Goal: Check status: Check status

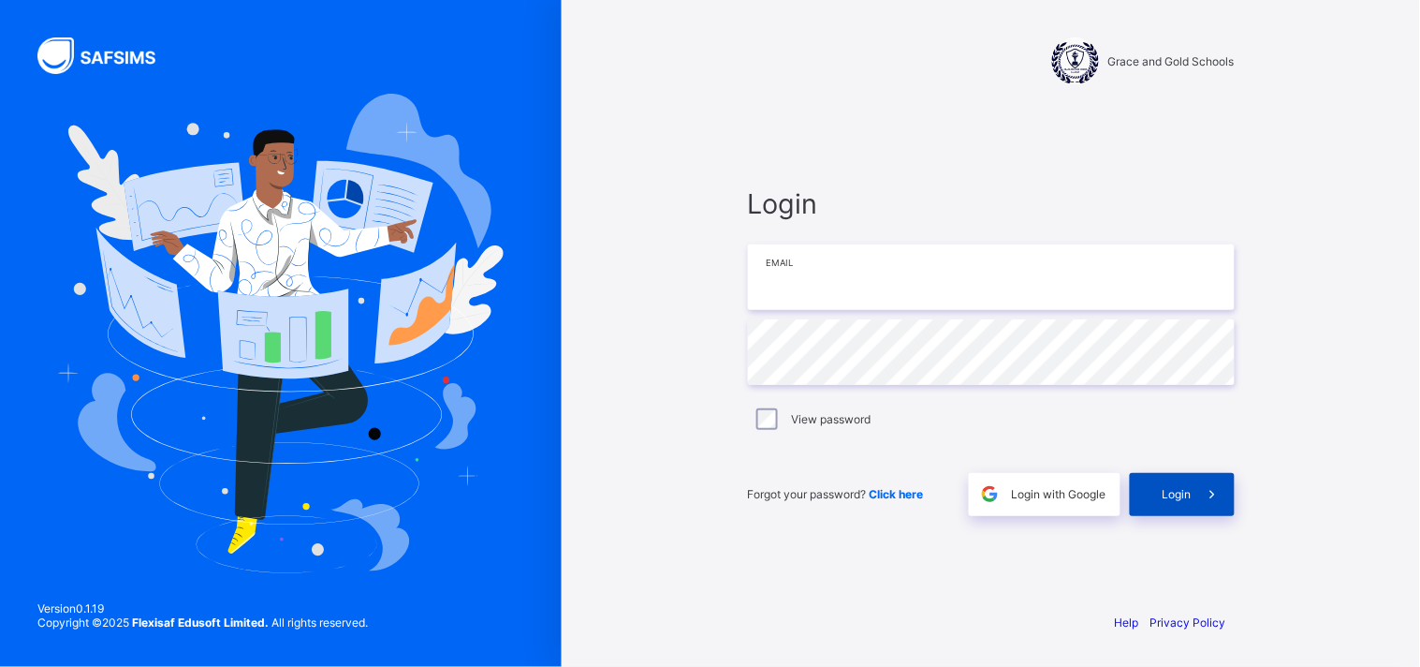
type input "**********"
click at [1189, 494] on span "Login" at bounding box center [1177, 494] width 29 height 14
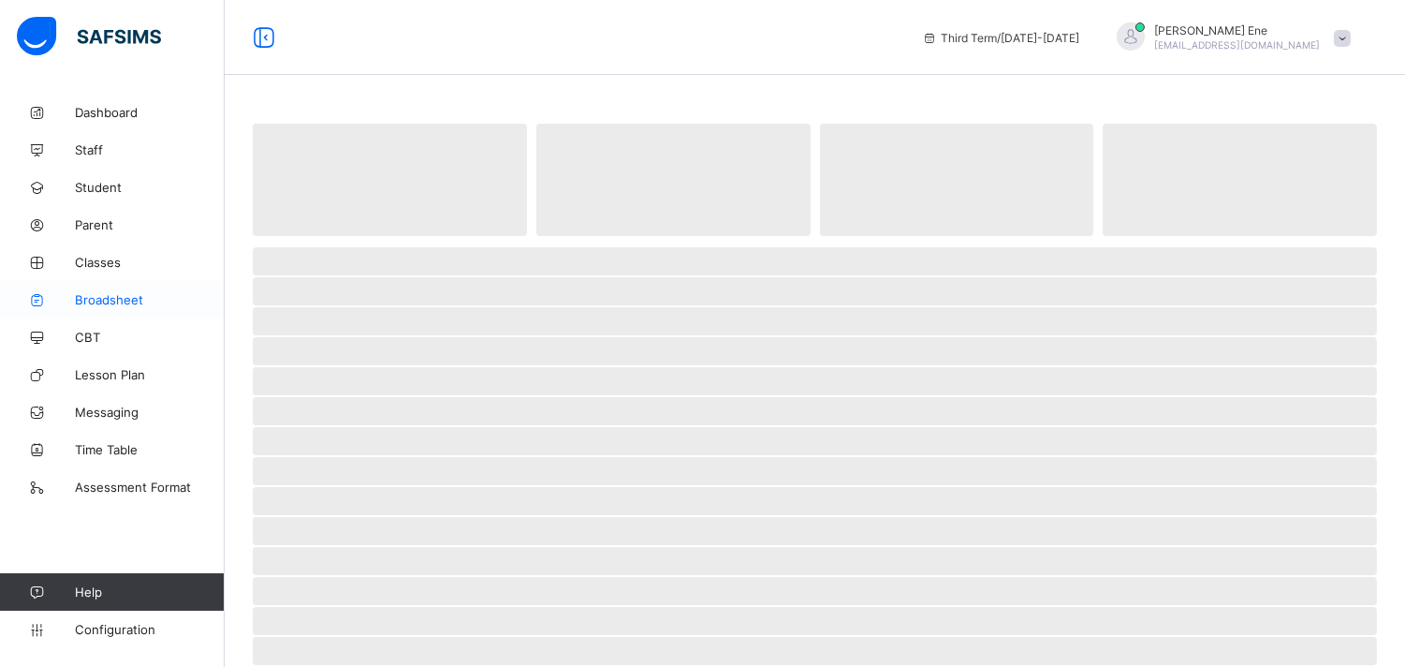
click at [107, 290] on link "Broadsheet" at bounding box center [112, 299] width 225 height 37
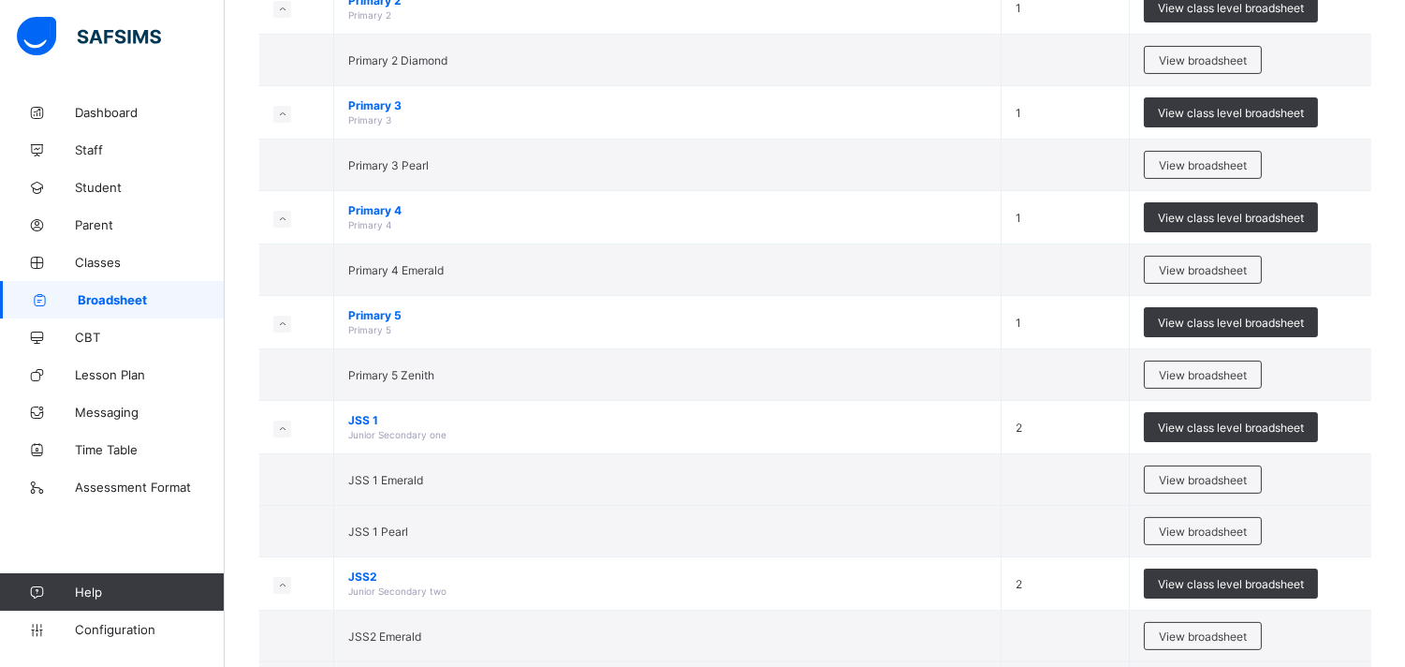
scroll to position [902, 0]
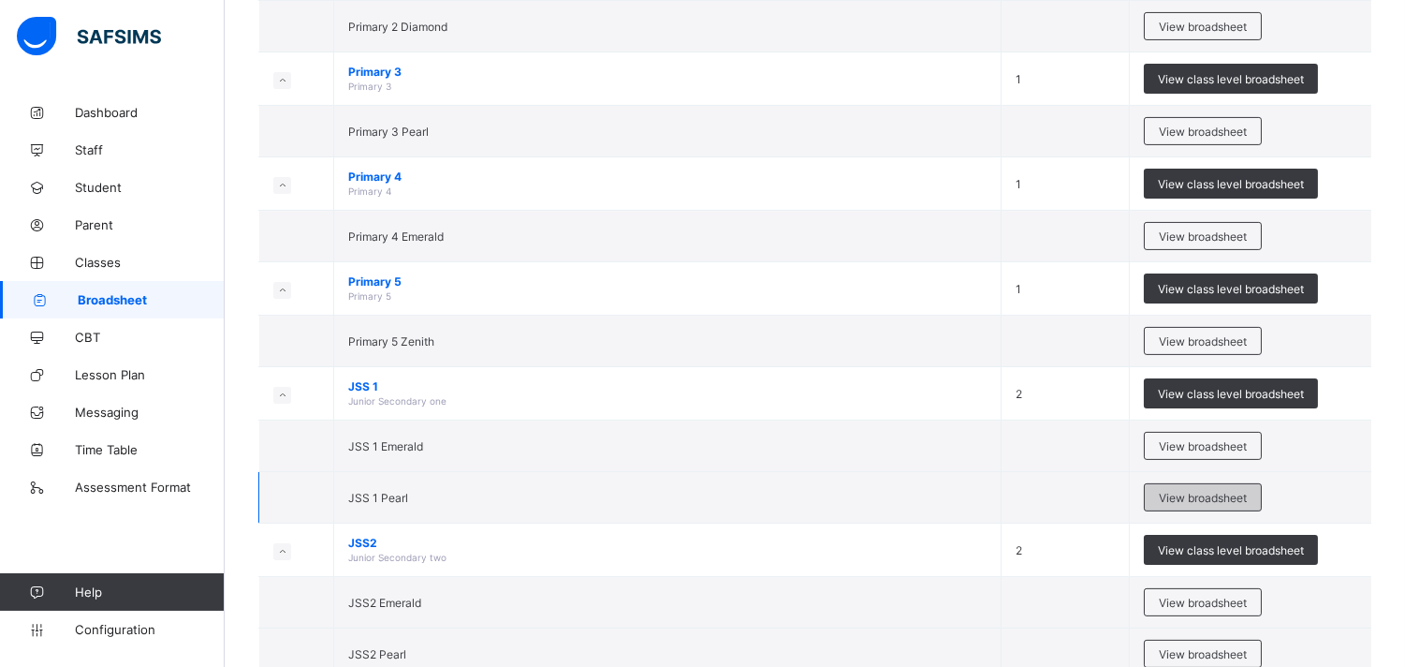
click at [1182, 499] on span "View broadsheet" at bounding box center [1203, 498] width 88 height 14
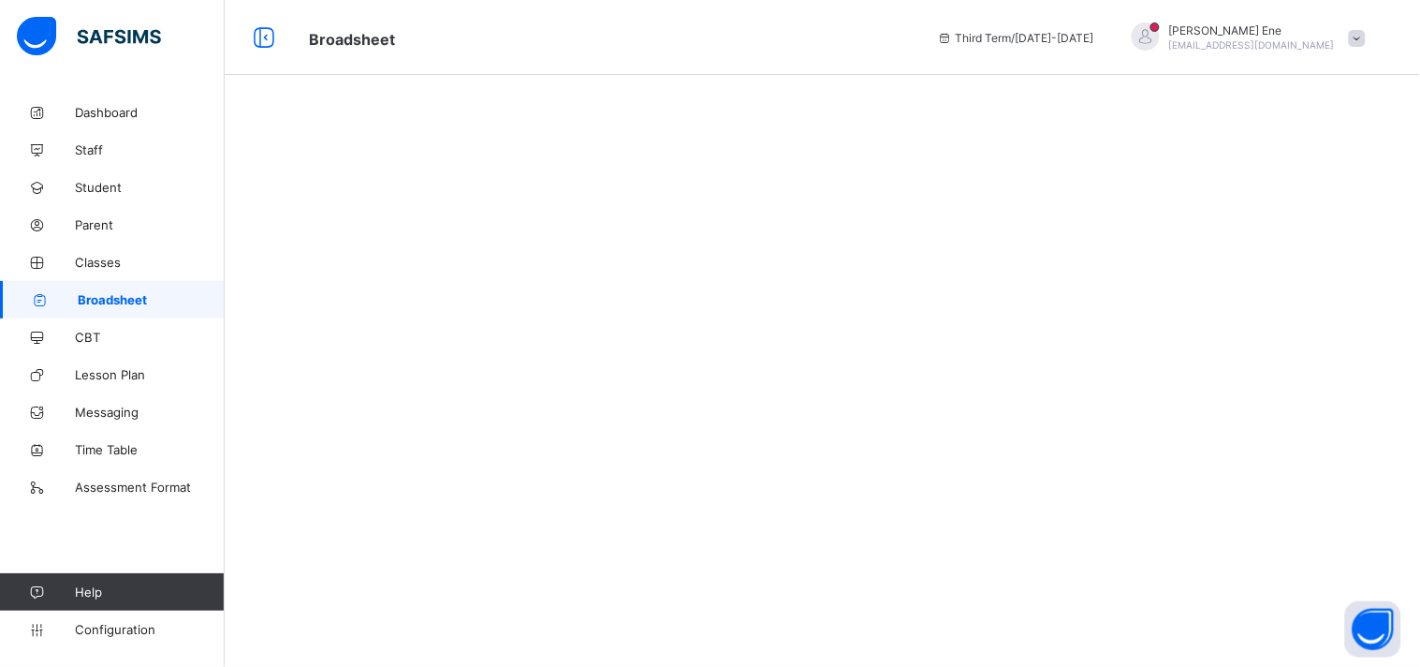
click at [634, 281] on div at bounding box center [823, 333] width 1196 height 667
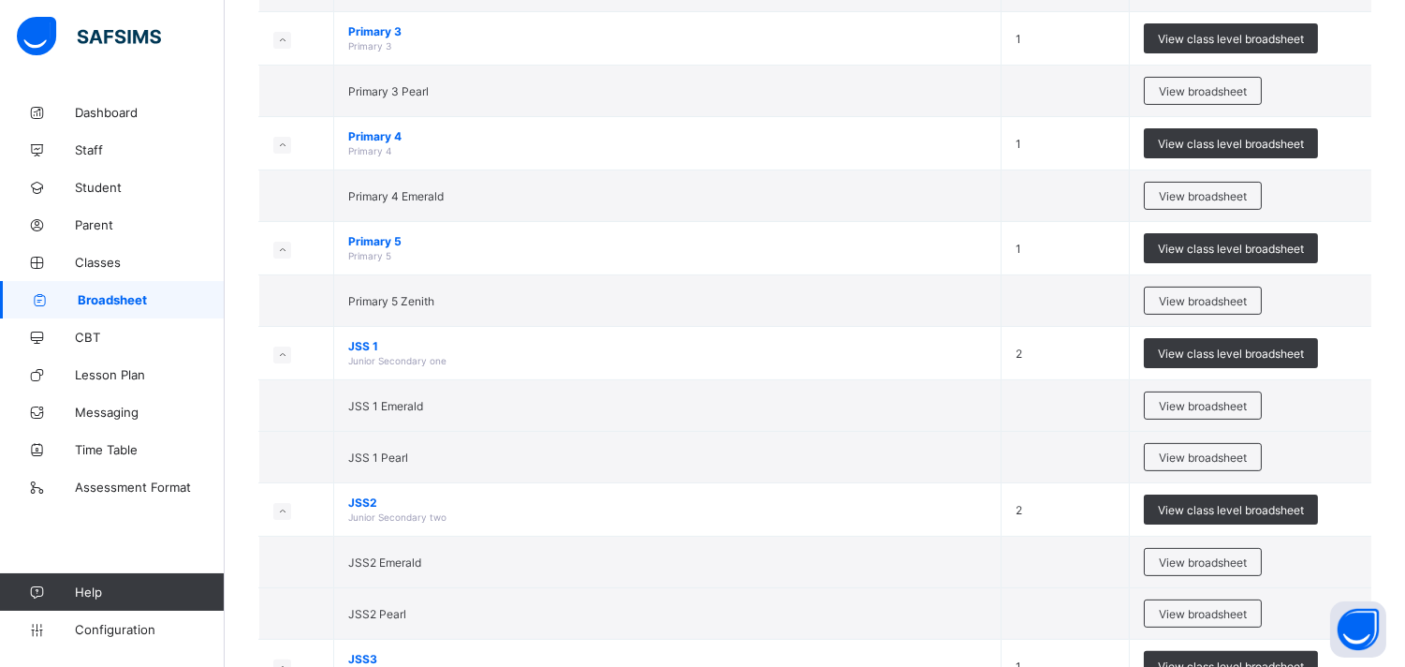
scroll to position [969, 0]
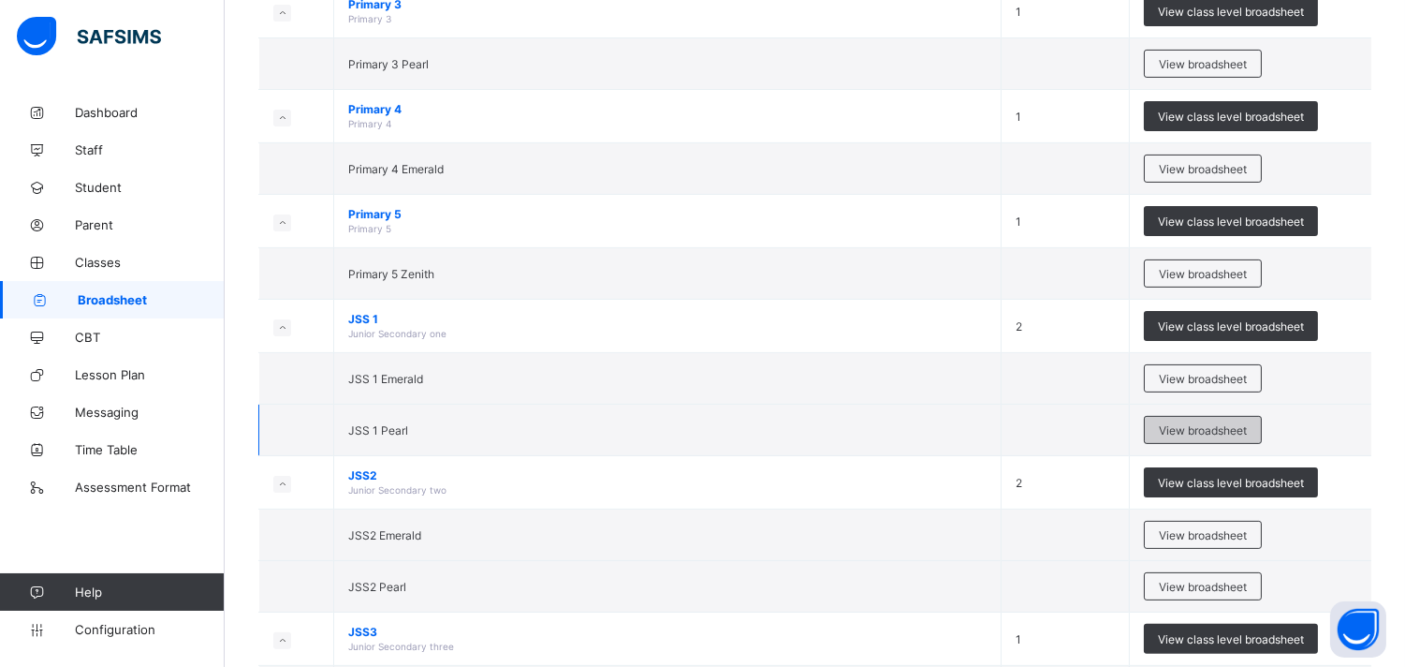
click at [1176, 431] on span "View broadsheet" at bounding box center [1203, 430] width 88 height 14
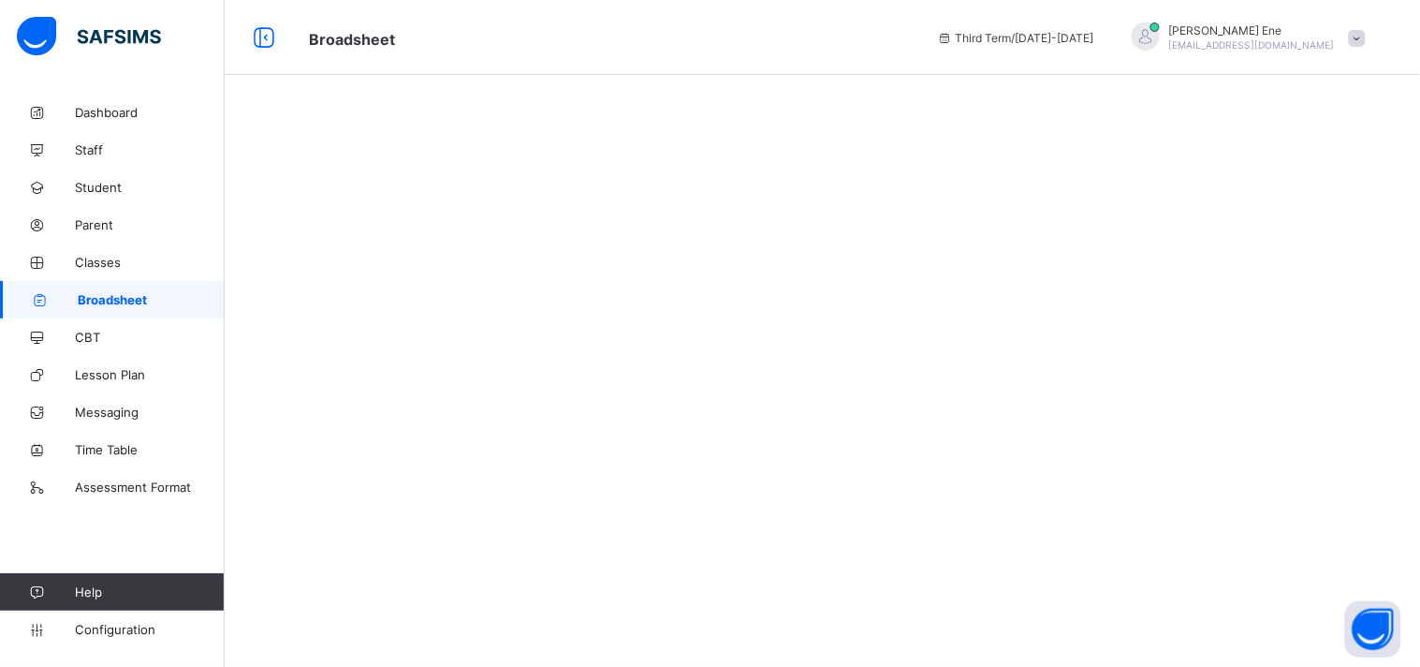
click at [1176, 431] on div at bounding box center [823, 333] width 1196 height 667
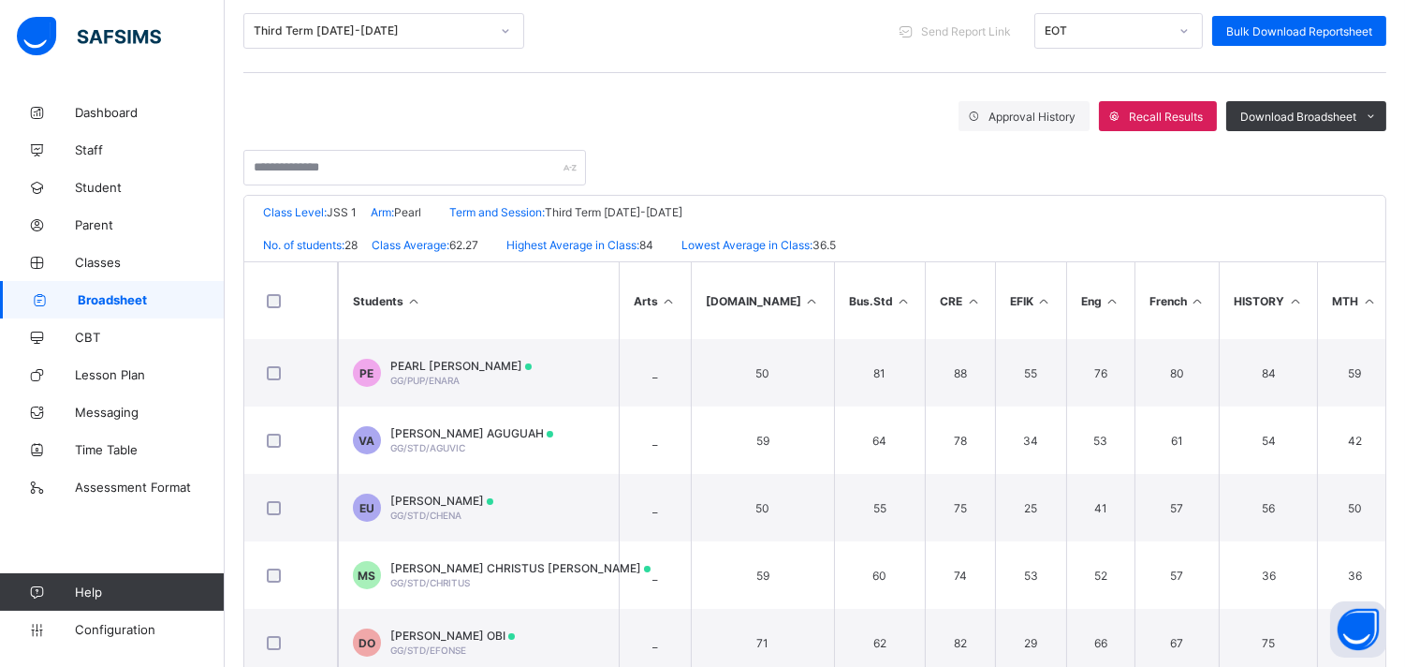
scroll to position [249, 0]
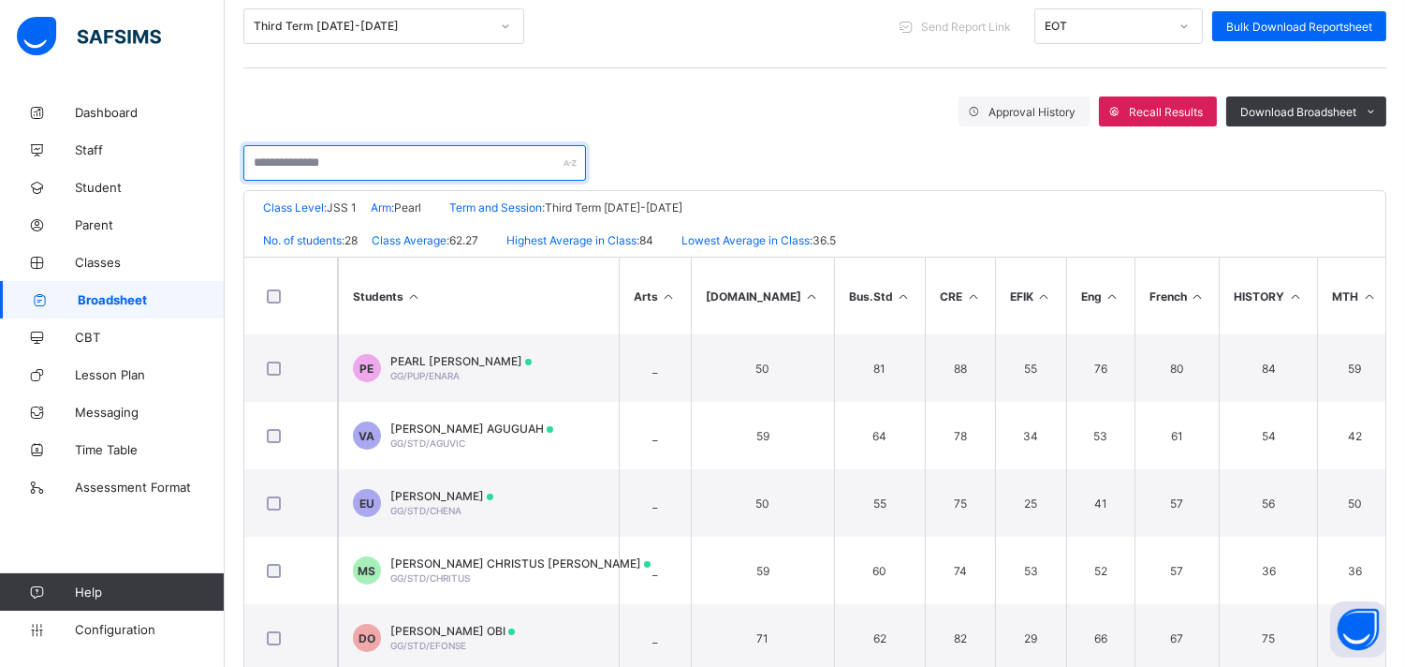
click at [484, 160] on input "text" at bounding box center [414, 163] width 343 height 36
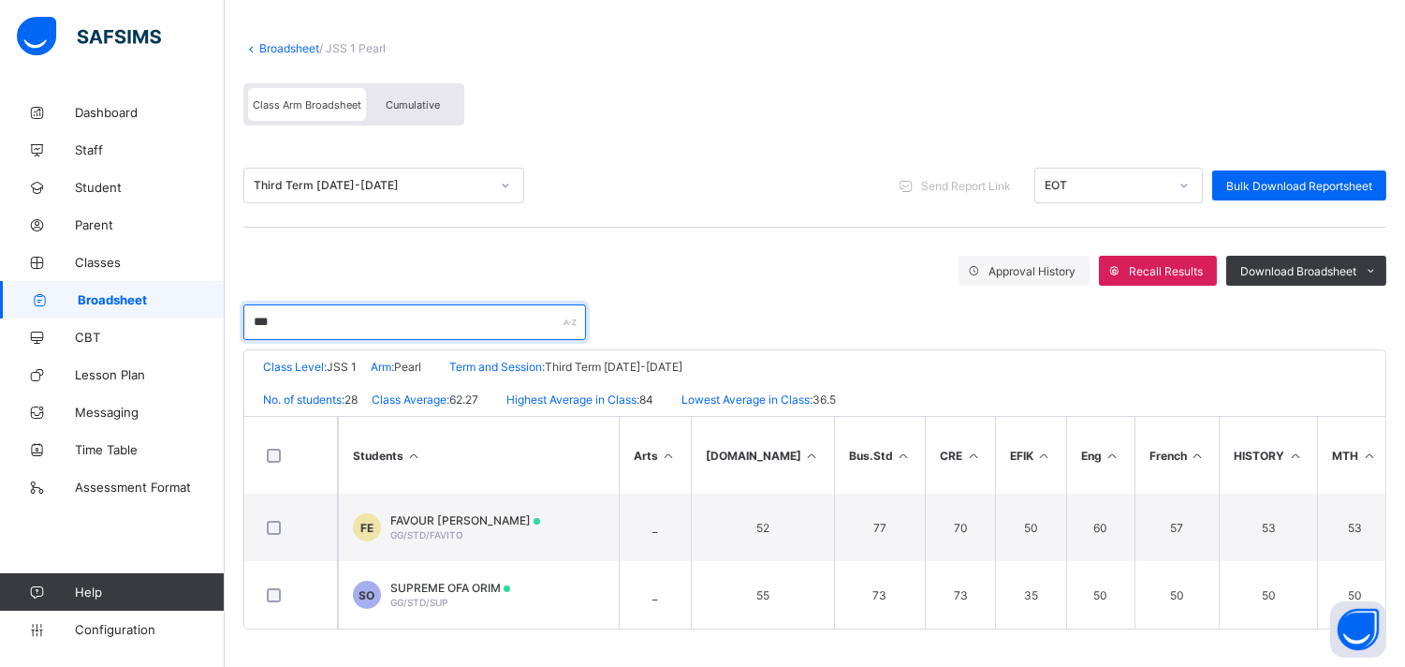
scroll to position [28, 0]
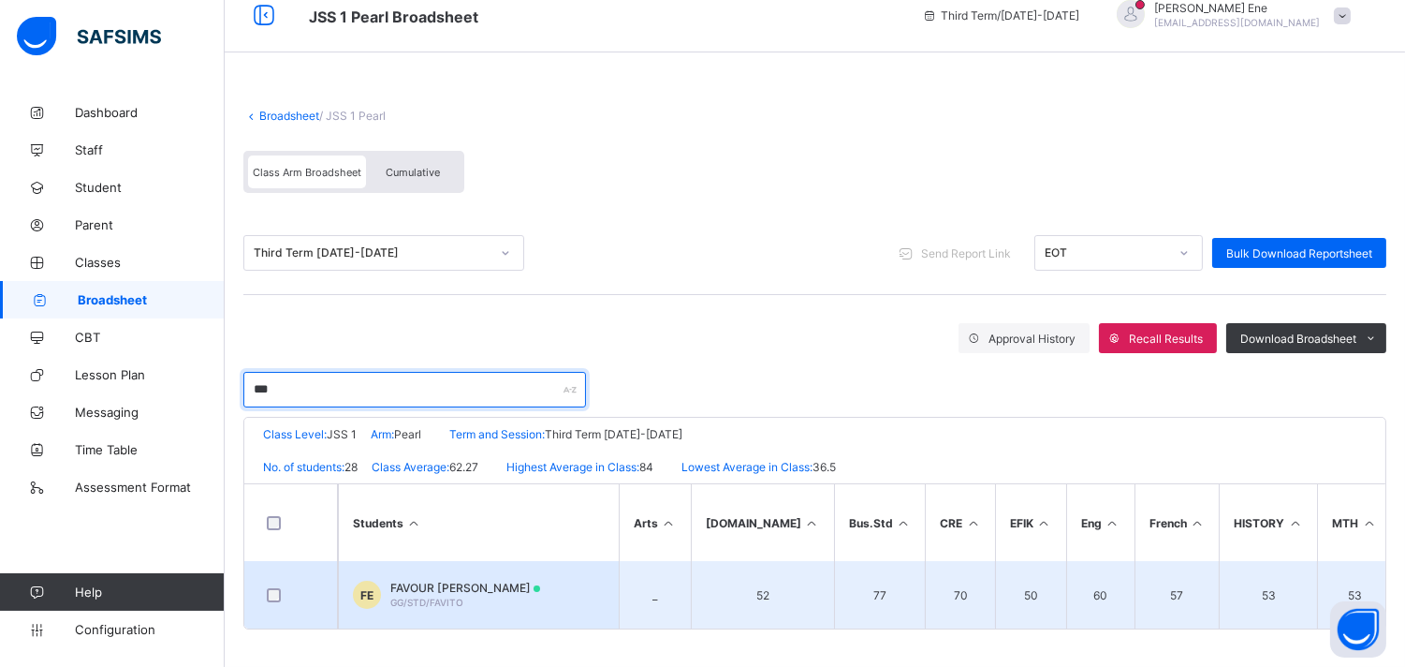
type input "***"
click at [422, 581] on div "FE FAVOUR ITORO ETIM GG/STD/FAVITO" at bounding box center [446, 595] width 187 height 28
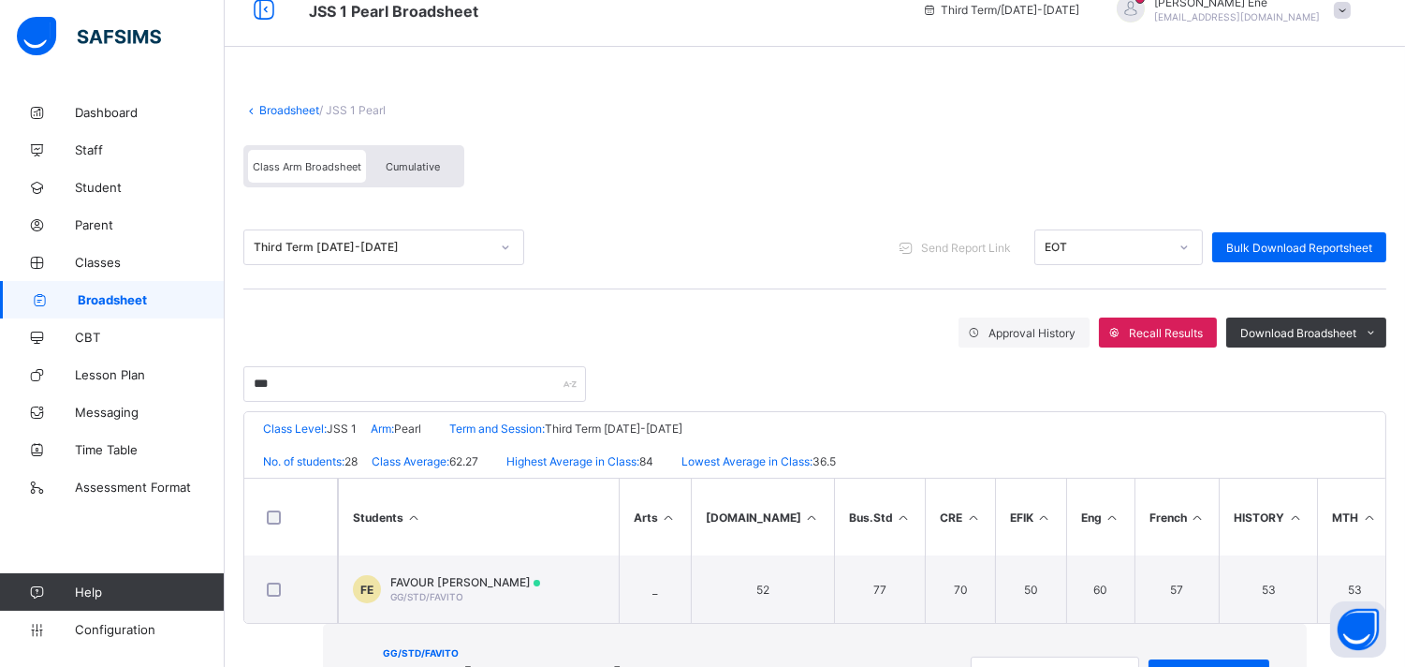
scroll to position [54, 0]
click at [1163, 666] on span "View Reportsheet" at bounding box center [1209, 675] width 93 height 14
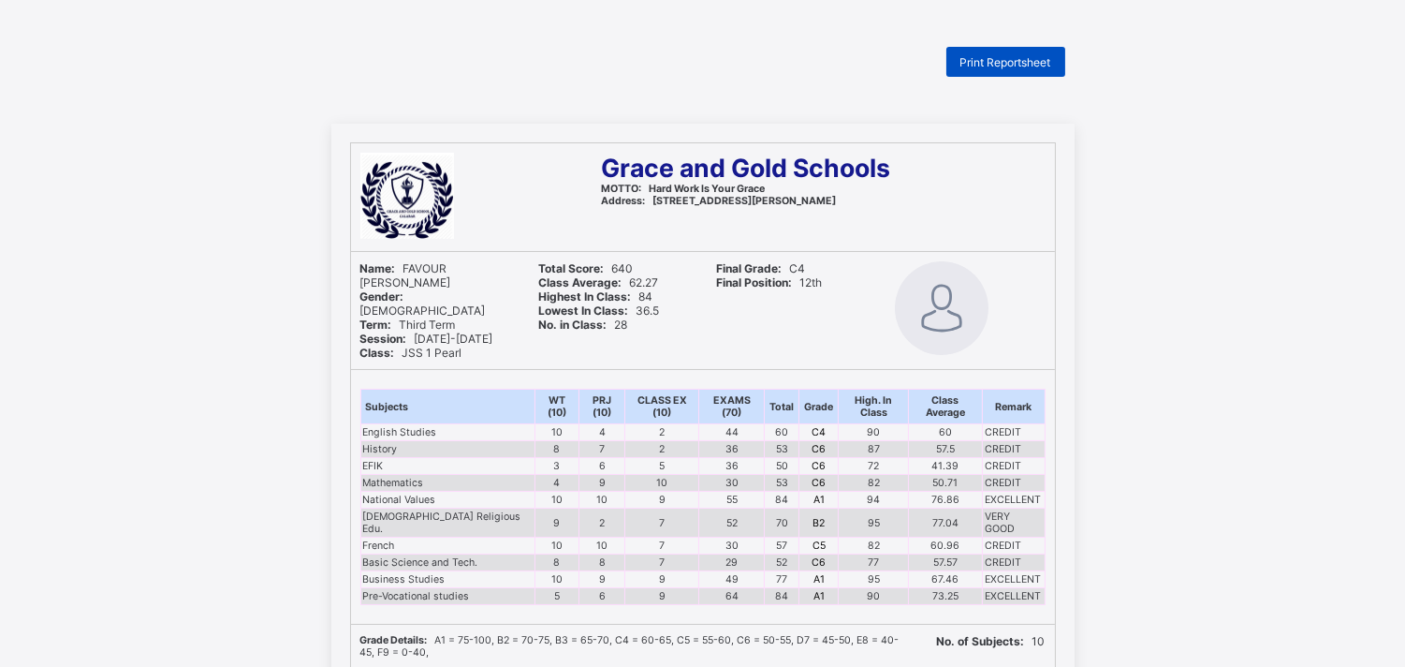
click at [998, 59] on span "Print Reportsheet" at bounding box center [1006, 62] width 91 height 14
